Goal: Task Accomplishment & Management: Complete application form

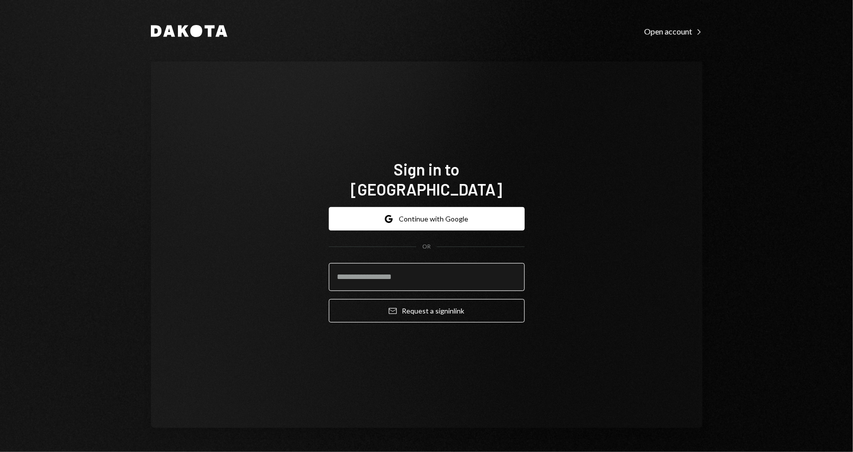
click at [427, 266] on input "email" at bounding box center [427, 277] width 196 height 28
type input "**********"
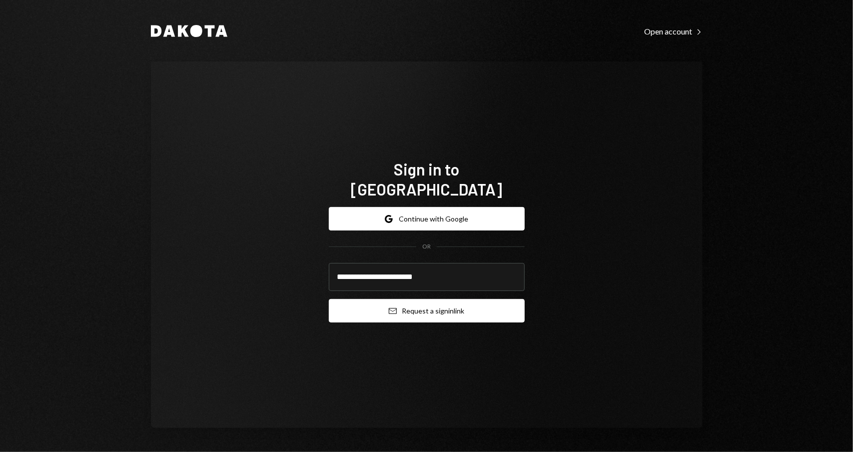
click at [443, 308] on button "Email Request a sign in link" at bounding box center [427, 310] width 196 height 23
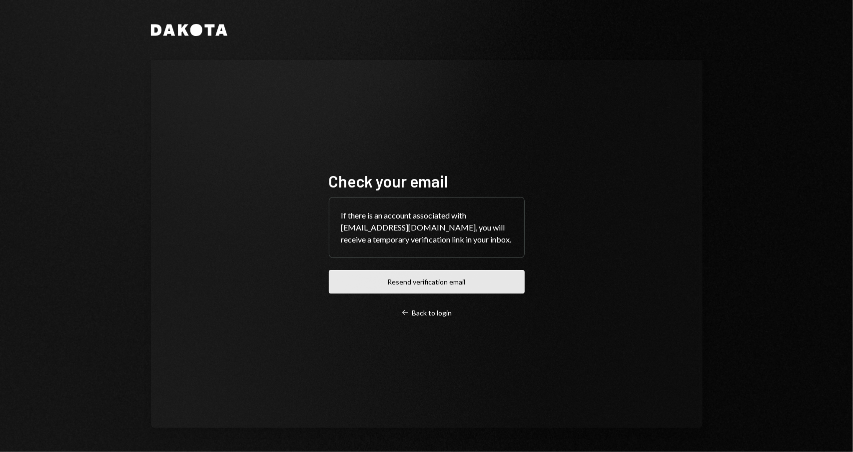
click at [454, 282] on button "Resend verification email" at bounding box center [427, 281] width 196 height 23
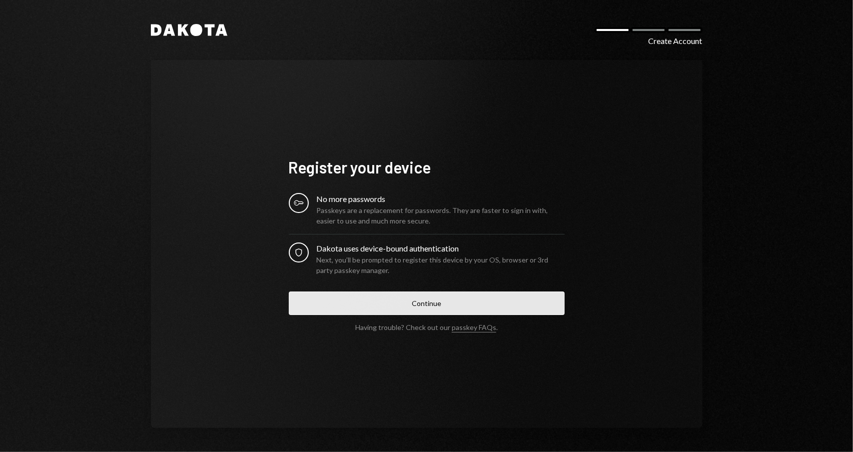
click at [491, 304] on button "Continue" at bounding box center [427, 302] width 276 height 23
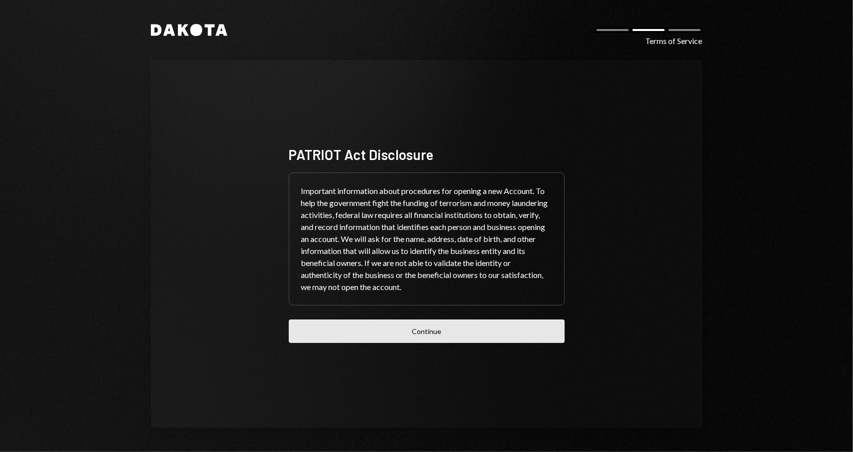
click at [510, 337] on button "Continue" at bounding box center [427, 330] width 276 height 23
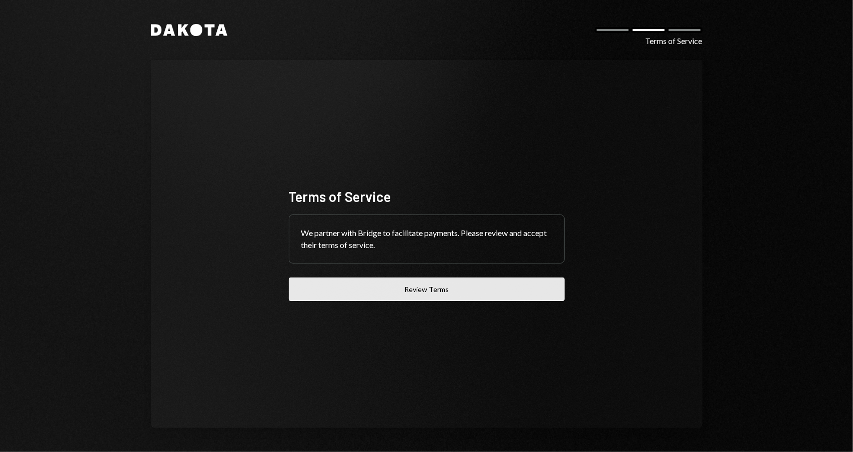
click at [496, 295] on button "Review Terms" at bounding box center [427, 288] width 276 height 23
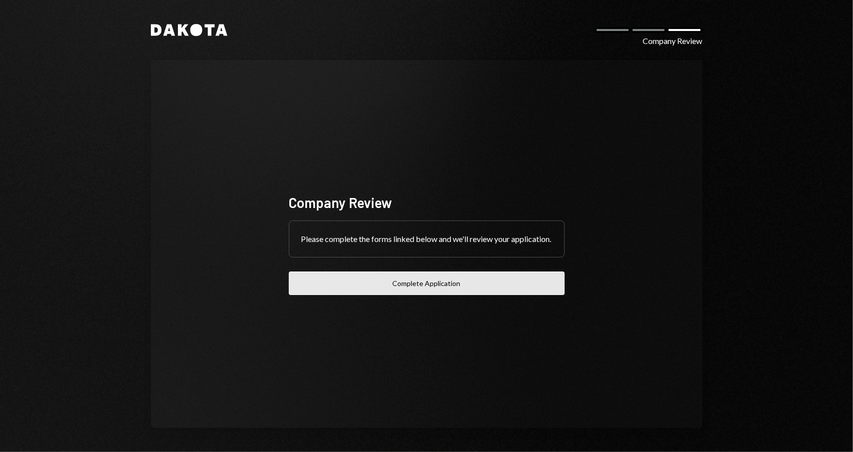
click at [435, 290] on button "Complete Application" at bounding box center [427, 282] width 276 height 23
click at [428, 292] on button "Complete Application" at bounding box center [427, 282] width 276 height 23
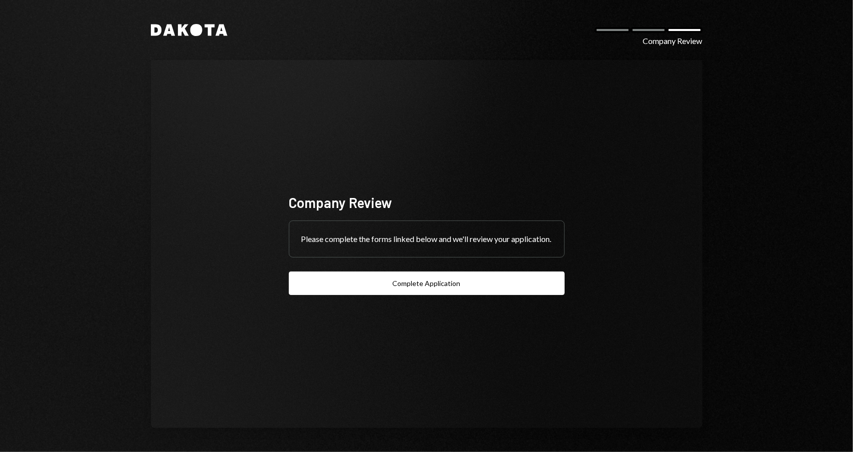
click at [369, 197] on div "Company Review" at bounding box center [427, 202] width 276 height 19
